Goal: Task Accomplishment & Management: Manage account settings

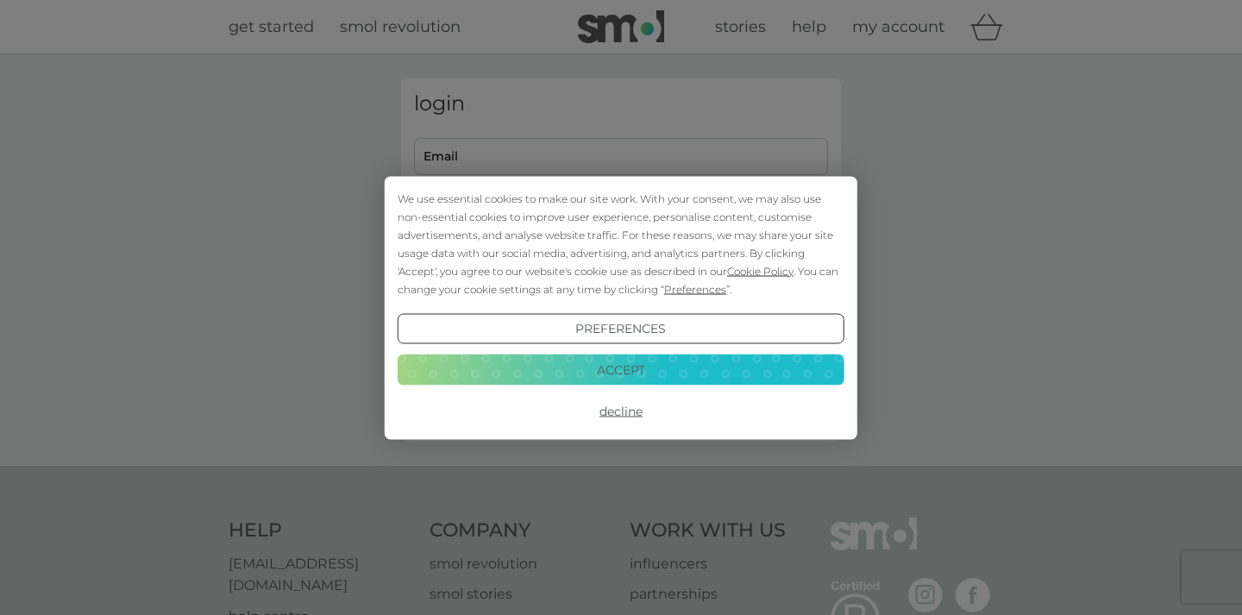
click at [579, 365] on button "Accept" at bounding box center [621, 369] width 447 height 31
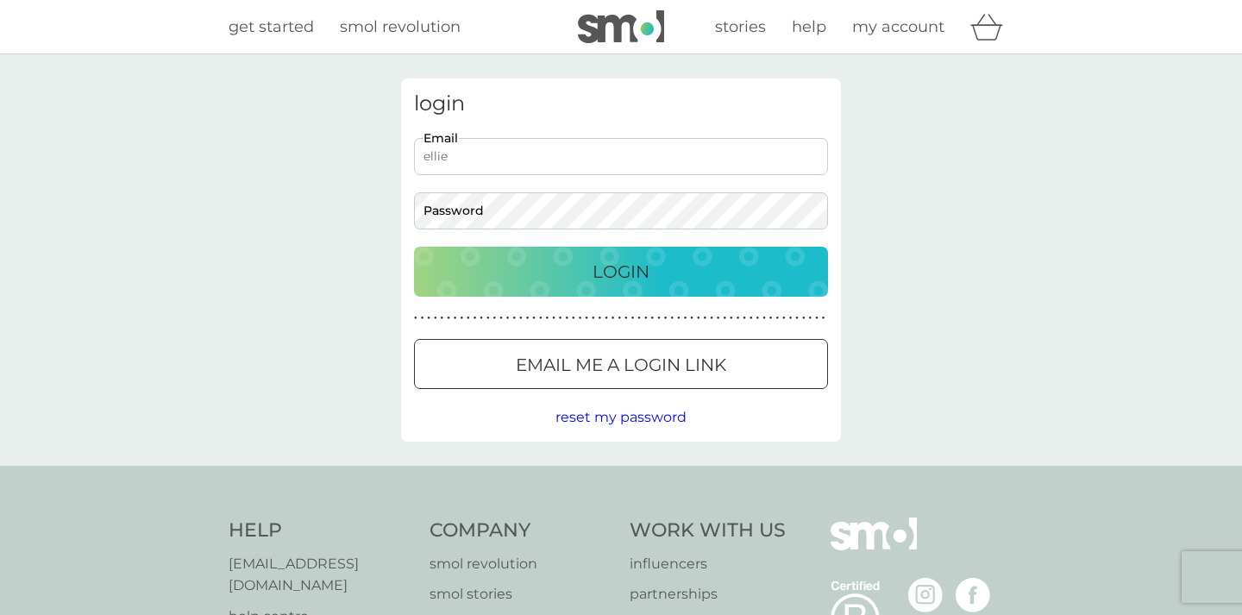
type input "ellie@carolinebaker.co.uk"
click at [642, 282] on p "Login" at bounding box center [620, 272] width 57 height 28
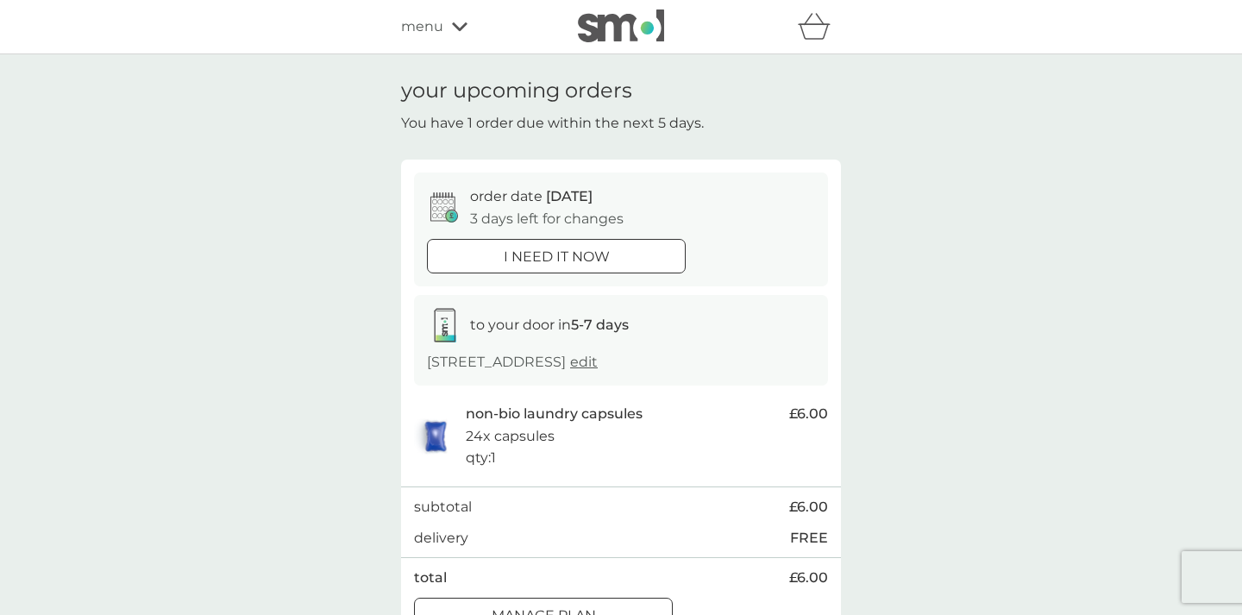
click at [452, 22] on icon at bounding box center [460, 27] width 16 height 10
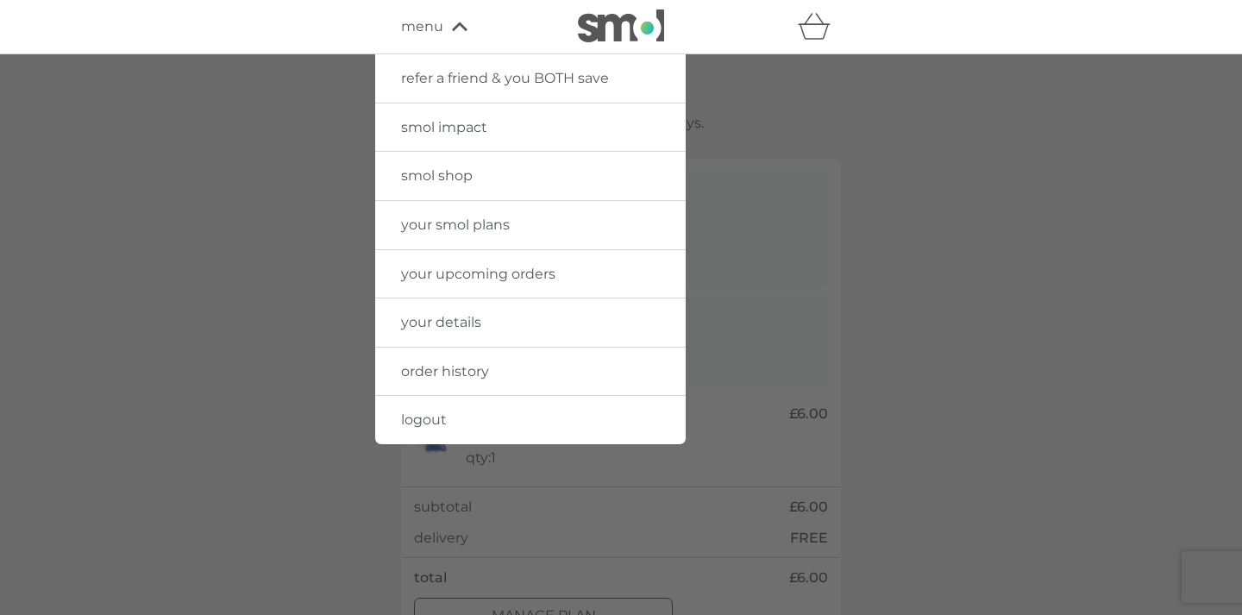
click at [449, 363] on span "order history" at bounding box center [445, 371] width 88 height 16
